Goal: Information Seeking & Learning: Learn about a topic

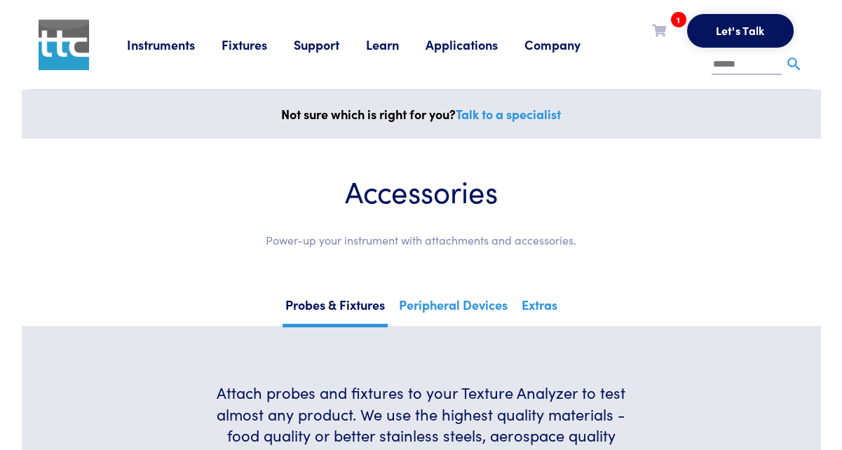
drag, startPoint x: 758, startPoint y: 211, endPoint x: 718, endPoint y: 176, distance: 53.7
click at [760, 211] on div "Accessories Power-up your instrument with attachments and accessories." at bounding box center [421, 217] width 732 height 88
click at [393, 42] on link "Learn" at bounding box center [396, 45] width 60 height 18
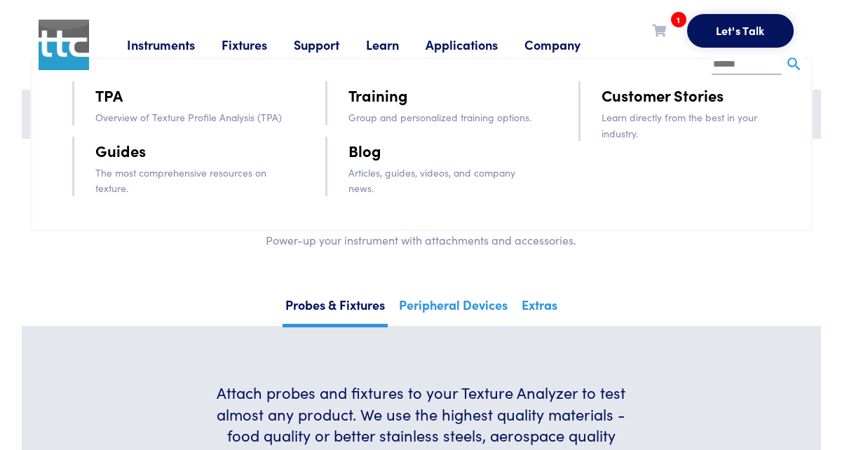
click at [365, 153] on link "Blog" at bounding box center [365, 150] width 33 height 25
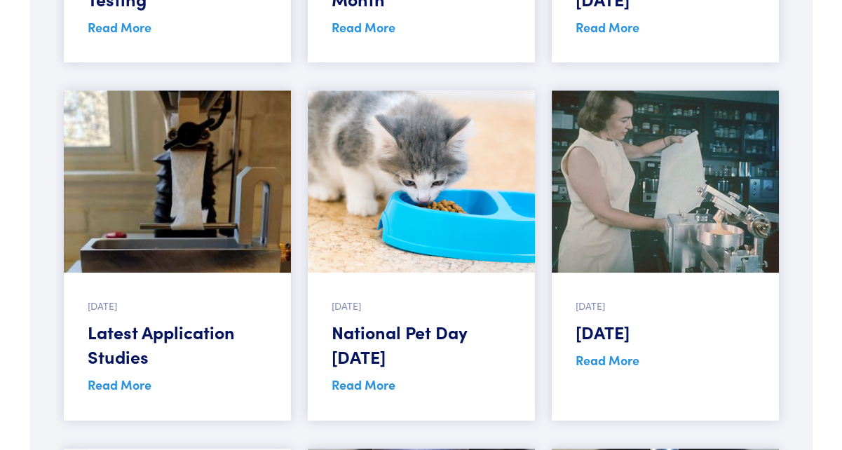
scroll to position [982, 0]
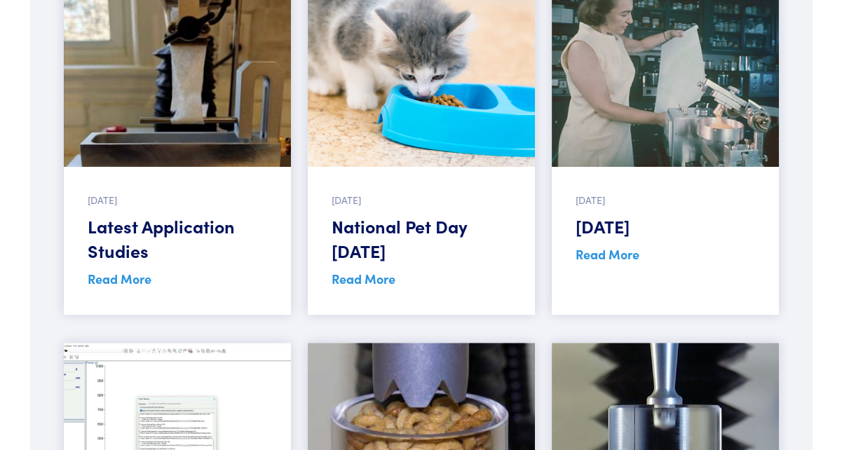
click at [363, 276] on link "Read More" at bounding box center [364, 279] width 64 height 18
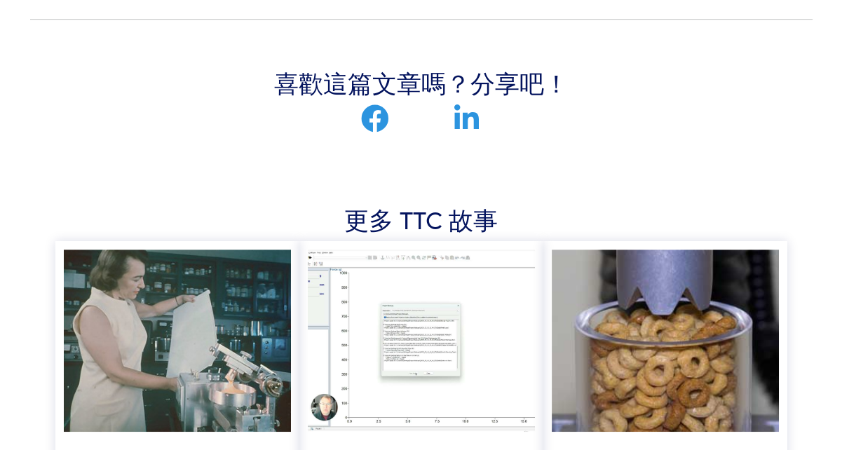
scroll to position [775, 0]
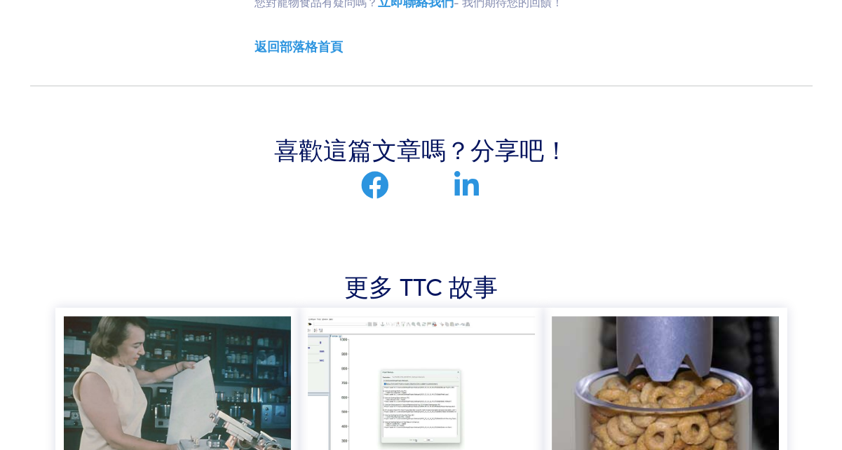
click at [698, 203] on section "喜歡這篇文章嗎？分享吧！" at bounding box center [421, 165] width 783 height 137
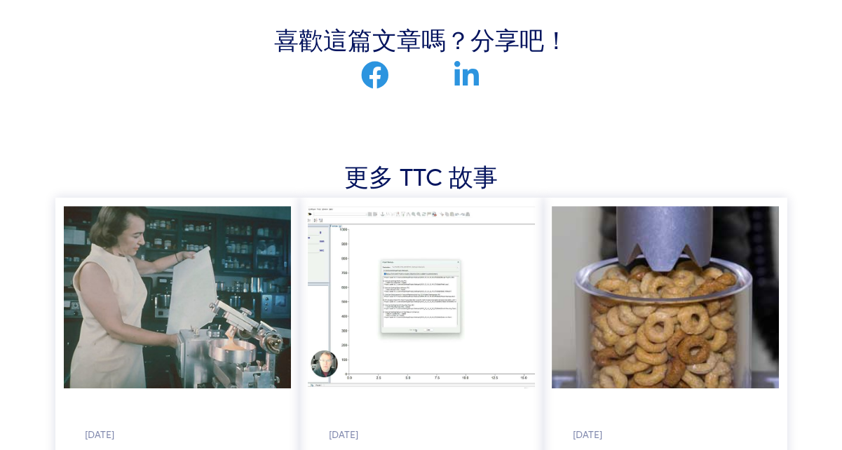
scroll to position [985, 0]
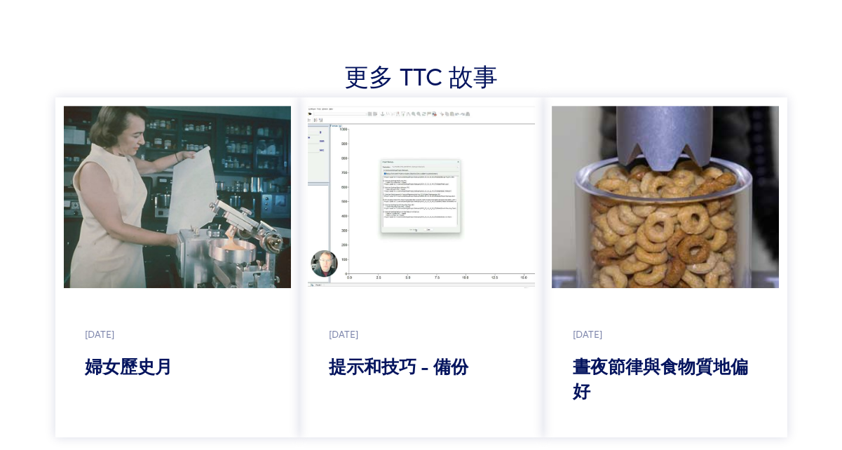
click at [673, 353] on font "晝夜節律與食物質地偏好" at bounding box center [660, 377] width 175 height 49
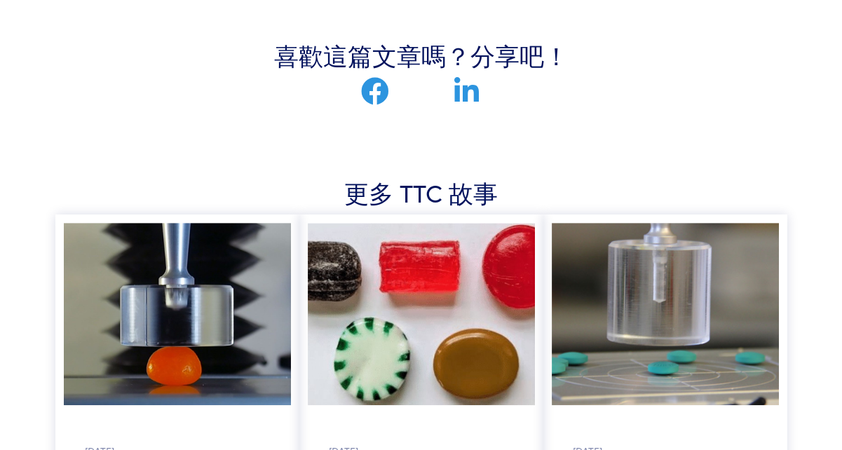
scroll to position [1052, 0]
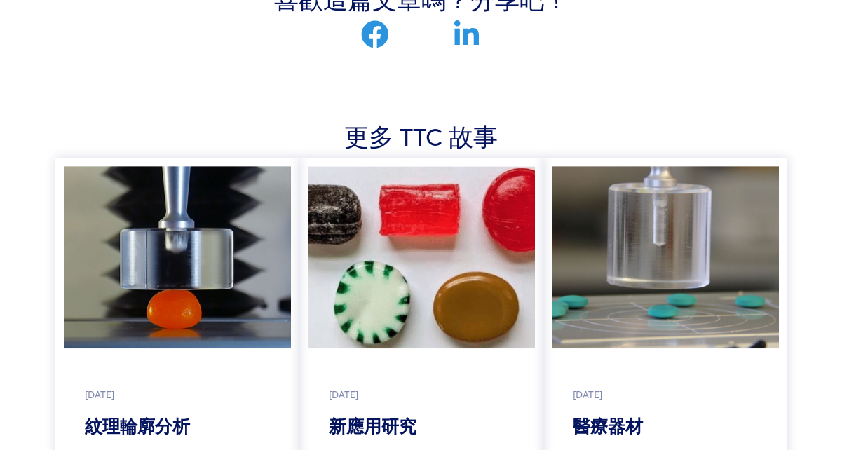
click at [459, 135] on font "更多 TTC 故事" at bounding box center [421, 135] width 154 height 34
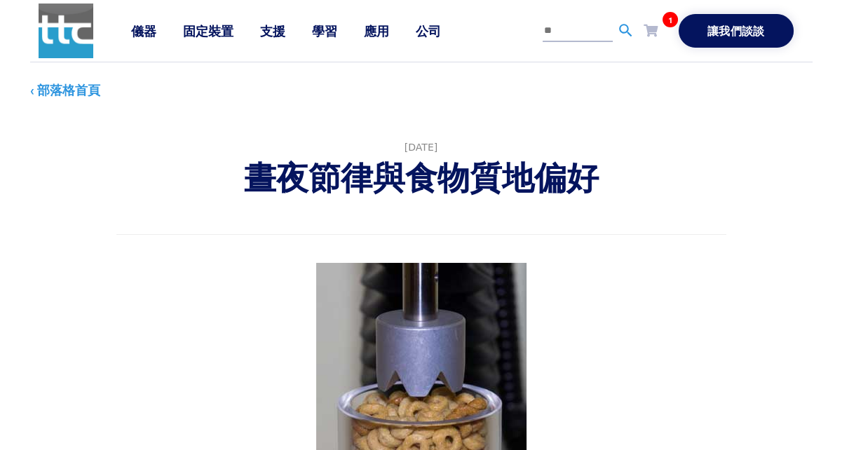
scroll to position [0, 0]
click at [375, 33] on font "應用" at bounding box center [376, 31] width 25 height 18
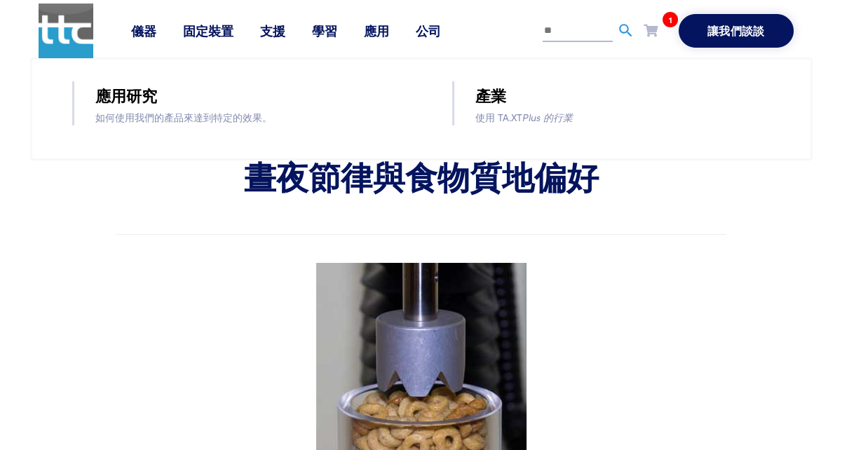
click at [148, 97] on font "應用研究" at bounding box center [126, 95] width 62 height 22
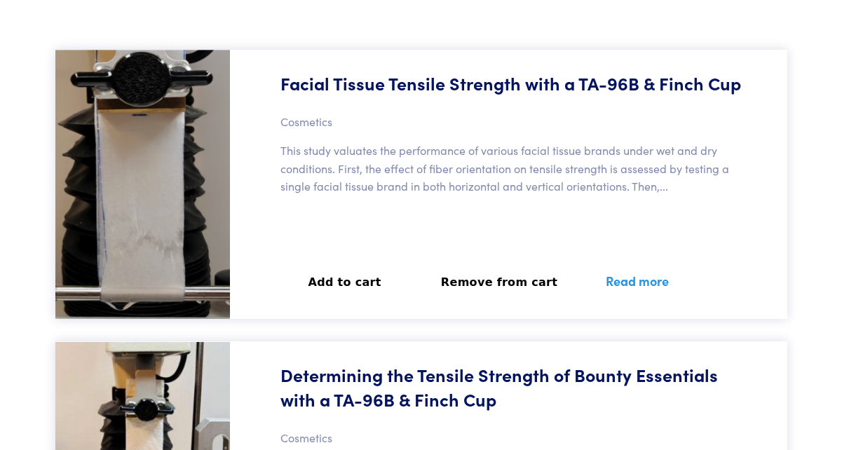
scroll to position [561, 0]
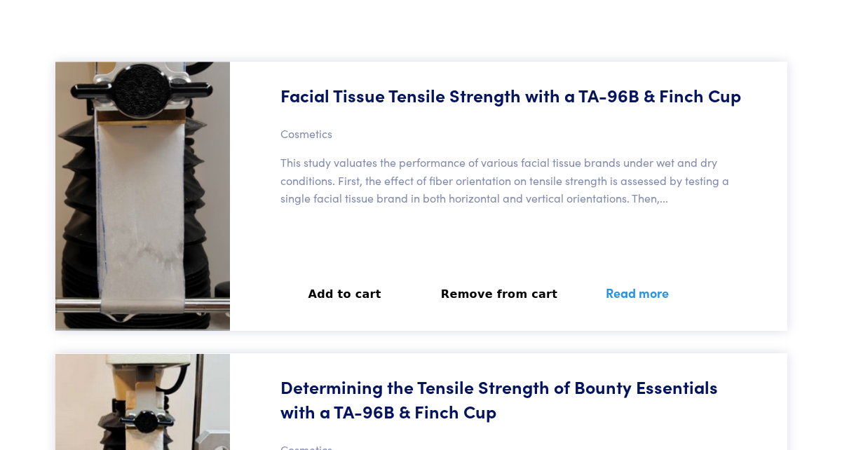
click at [597, 290] on link "Read more" at bounding box center [637, 292] width 97 height 51
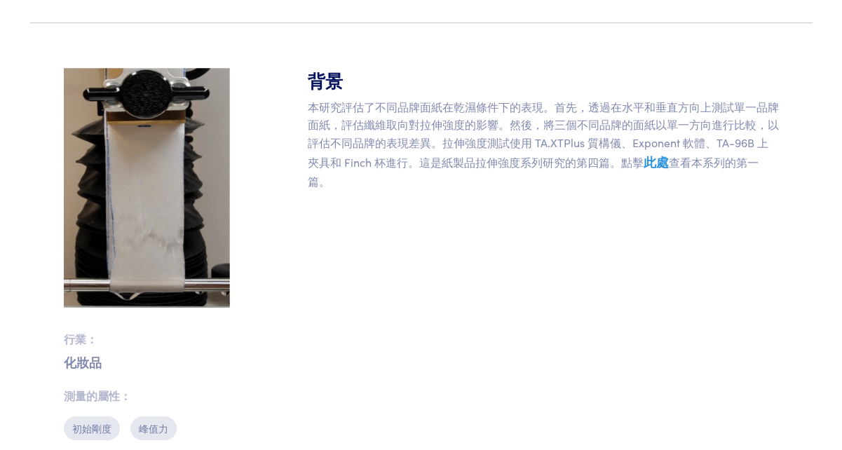
scroll to position [493, 0]
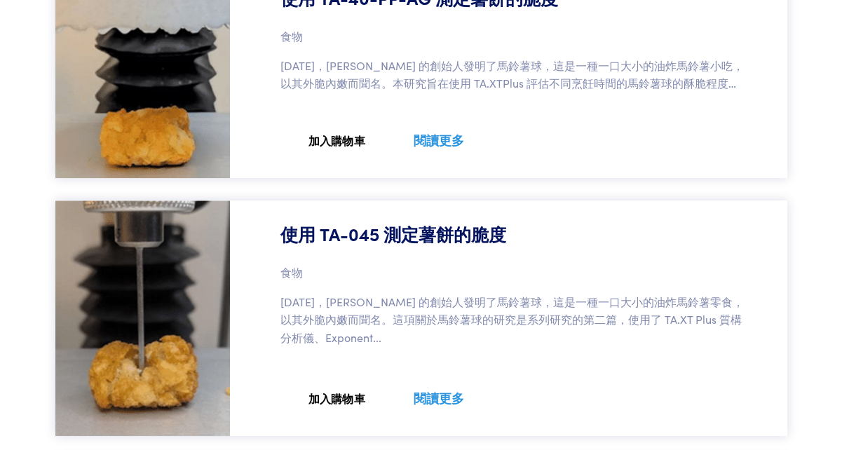
scroll to position [1822, 0]
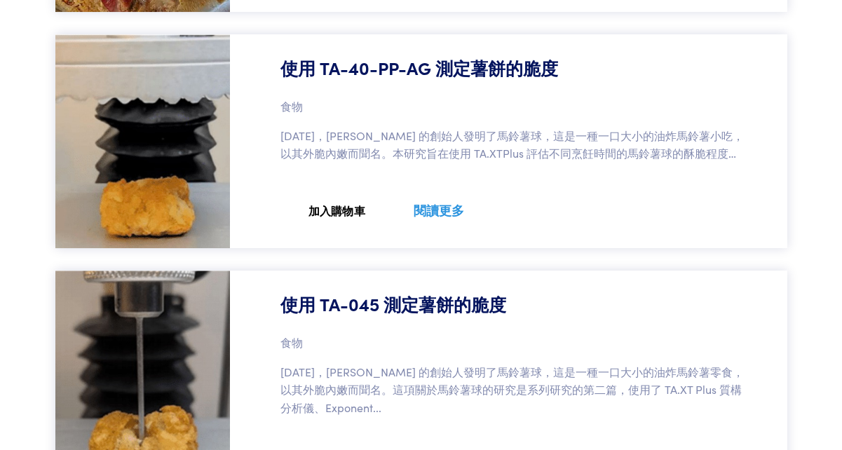
click at [425, 206] on font "閱讀更多" at bounding box center [439, 210] width 50 height 18
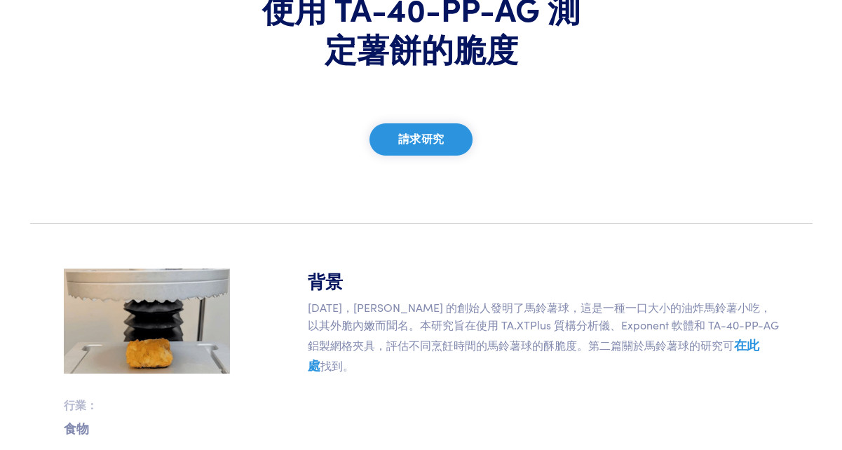
scroll to position [182, 0]
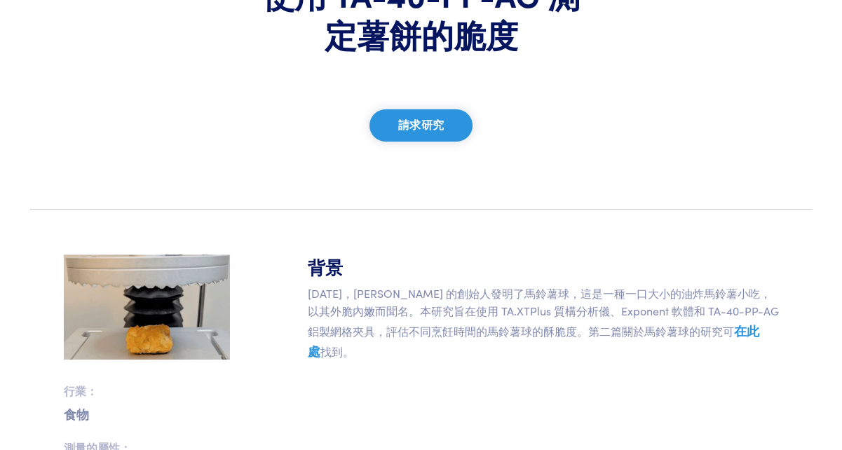
click at [701, 331] on font "在此處" at bounding box center [534, 341] width 452 height 39
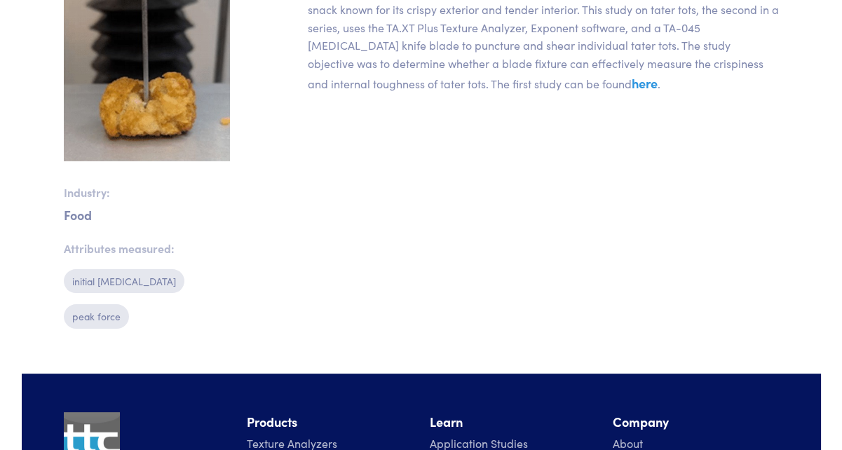
scroll to position [331, 0]
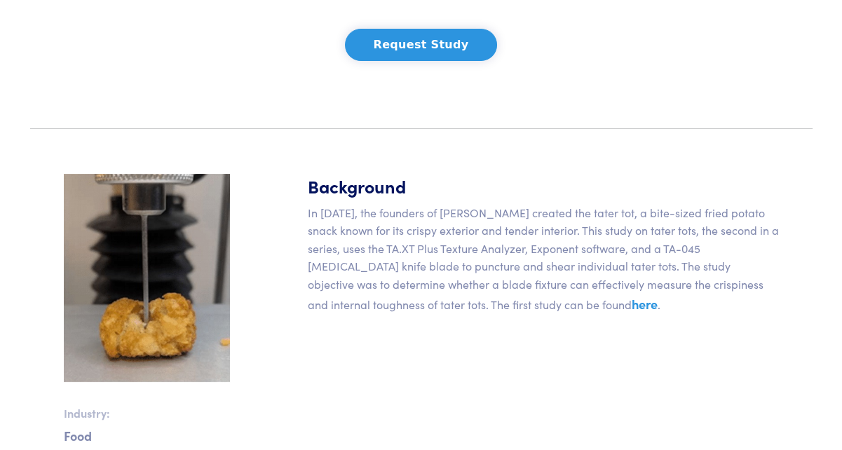
click at [439, 304] on div "Background In [DATE], the founders of Ore-[PERSON_NAME] created the tater tot, …" at bounding box center [543, 367] width 488 height 387
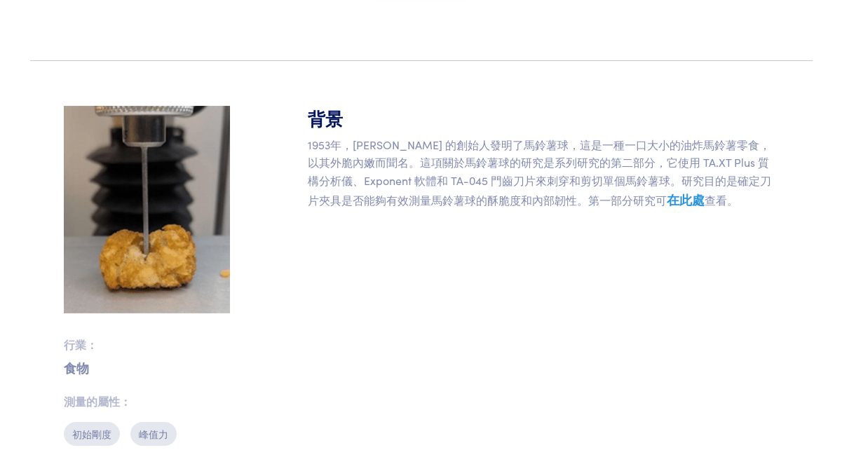
scroll to position [263, 0]
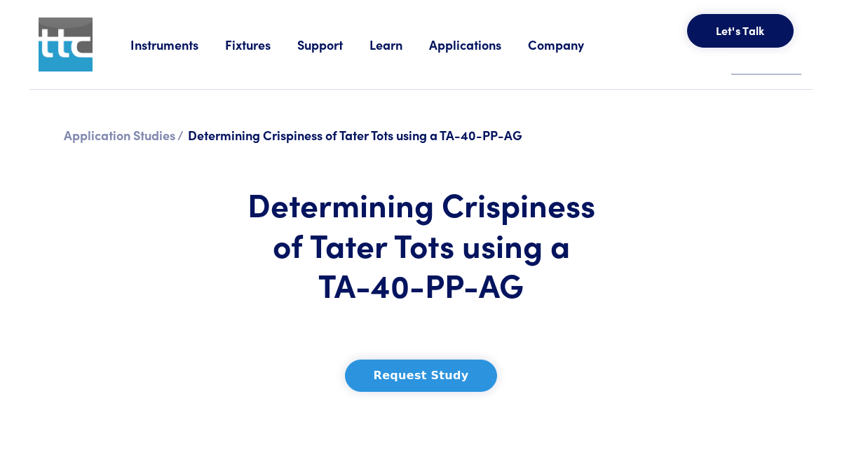
scroll to position [685, 0]
